Goal: Task Accomplishment & Management: Use online tool/utility

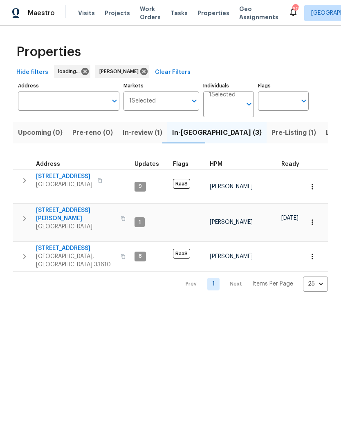
click at [74, 206] on span "[STREET_ADDRESS][PERSON_NAME]" at bounding box center [76, 214] width 80 height 16
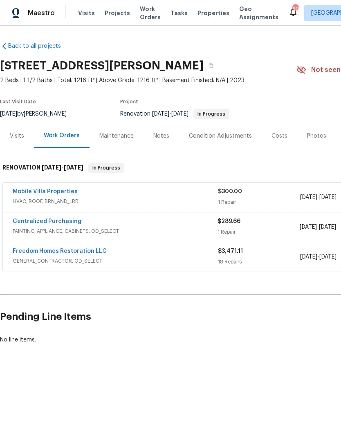
click at [56, 193] on link "Mobile Villa Properties" at bounding box center [45, 192] width 65 height 6
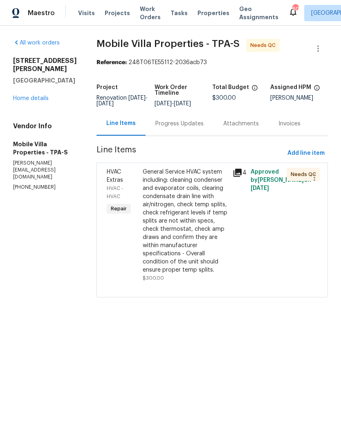
click at [172, 212] on div "General Service HVAC system including: cleaning condenser and evaporator coils,…" at bounding box center [185, 221] width 85 height 106
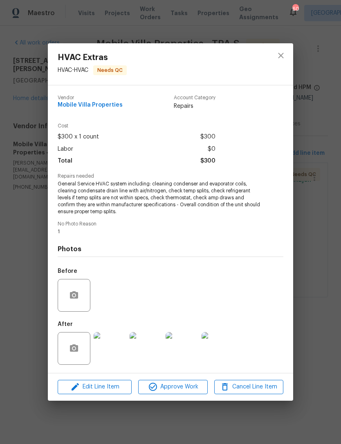
click at [182, 392] on span "Approve Work" at bounding box center [173, 387] width 64 height 10
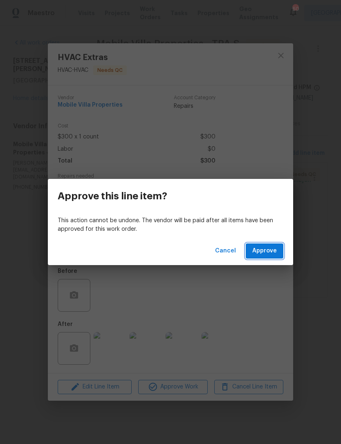
click at [280, 257] on button "Approve" at bounding box center [265, 251] width 38 height 15
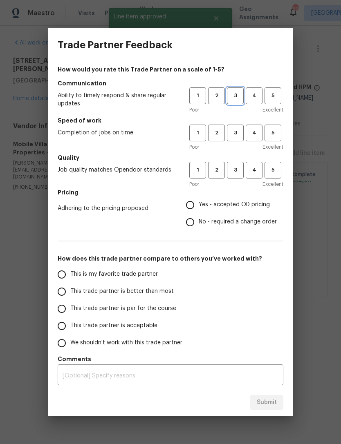
click at [237, 96] on span "3" at bounding box center [235, 95] width 15 height 9
click at [234, 132] on span "3" at bounding box center [235, 132] width 15 height 9
click at [235, 174] on span "3" at bounding box center [235, 169] width 15 height 9
click at [228, 204] on span "Yes - accepted OD pricing" at bounding box center [234, 205] width 71 height 9
click at [199, 204] on input "Yes - accepted OD pricing" at bounding box center [189, 205] width 17 height 17
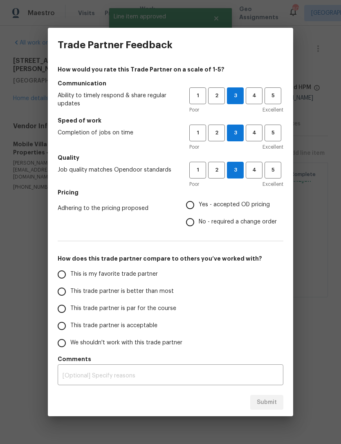
radio input "true"
click at [143, 322] on span "This trade partner is acceptable" at bounding box center [113, 326] width 87 height 9
click at [70, 322] on input "This trade partner is acceptable" at bounding box center [61, 325] width 17 height 17
radio input "false"
click at [161, 308] on span "This trade partner is par for the course" at bounding box center [123, 308] width 106 height 9
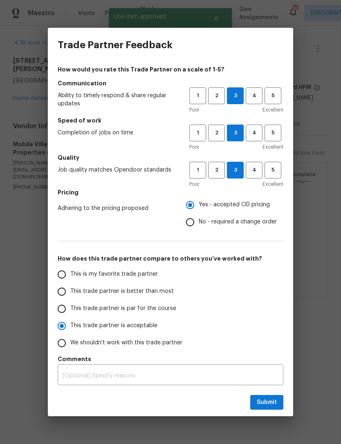
click at [70, 308] on input "This trade partner is par for the course" at bounding box center [61, 308] width 17 height 17
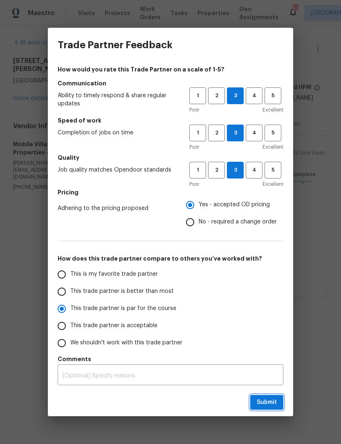
click at [271, 405] on span "Submit" at bounding box center [267, 403] width 20 height 10
radio input "true"
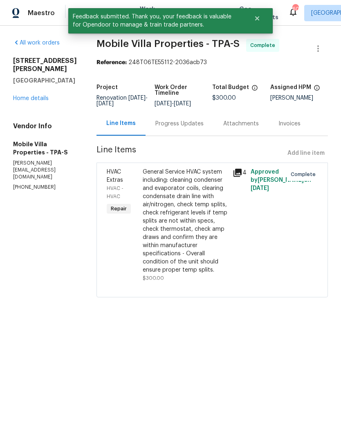
click at [25, 101] on link "Home details" at bounding box center [31, 99] width 36 height 6
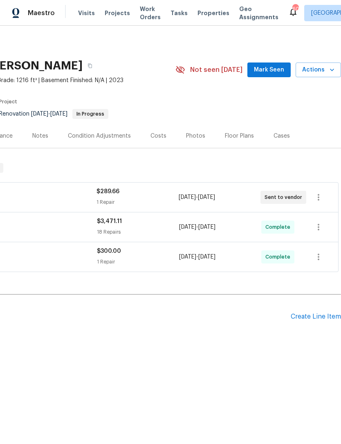
scroll to position [0, 121]
click at [331, 70] on icon "button" at bounding box center [332, 70] width 4 height 2
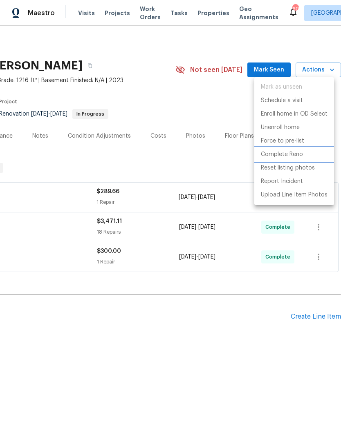
click at [297, 152] on p "Complete Reno" at bounding box center [282, 154] width 42 height 9
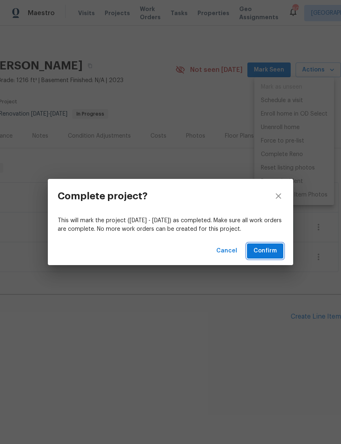
click at [276, 252] on span "Confirm" at bounding box center [264, 251] width 23 height 10
